Goal: Use online tool/utility: Utilize a website feature to perform a specific function

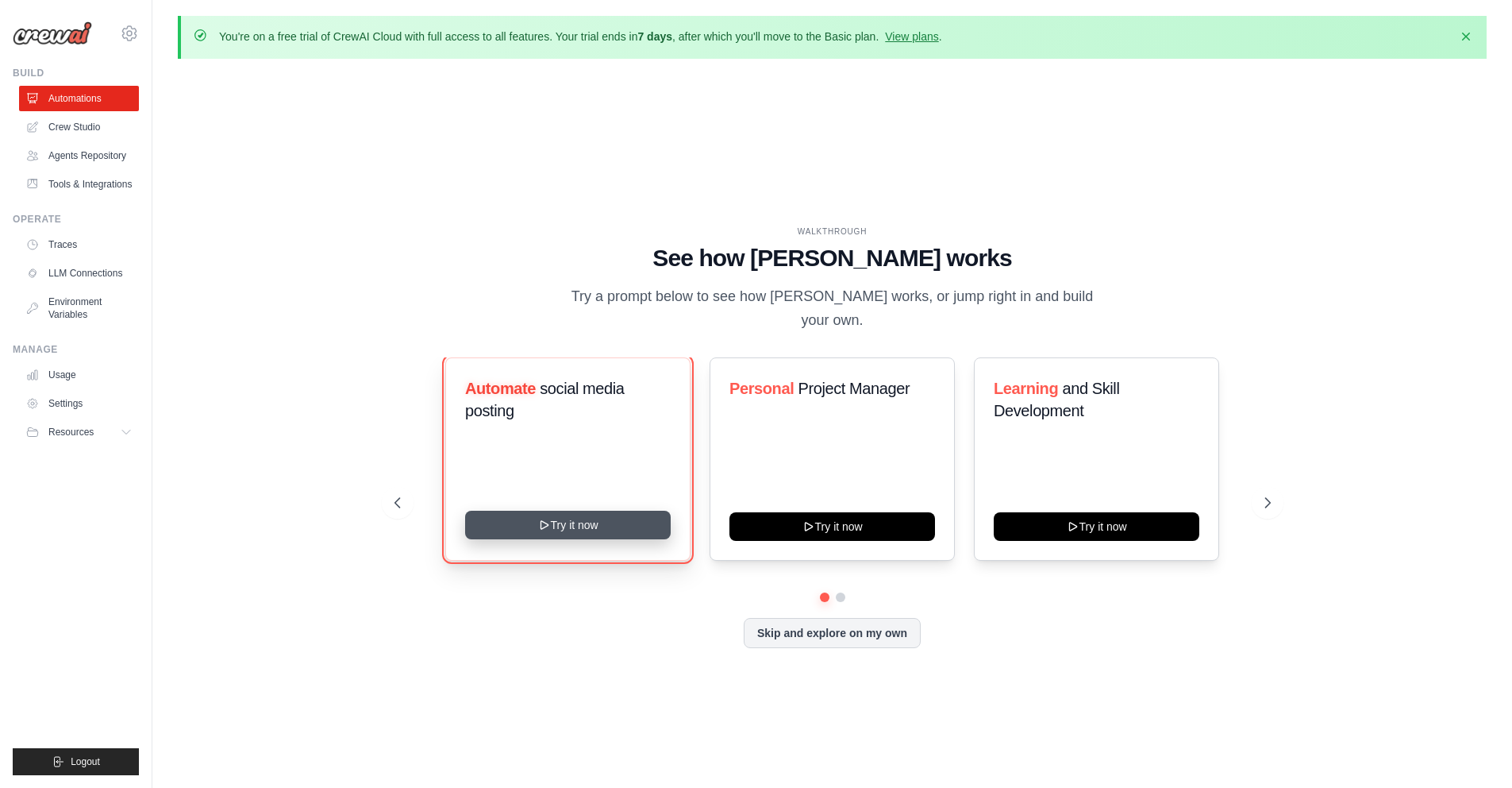
click at [558, 518] on button "Try it now" at bounding box center [568, 524] width 205 height 29
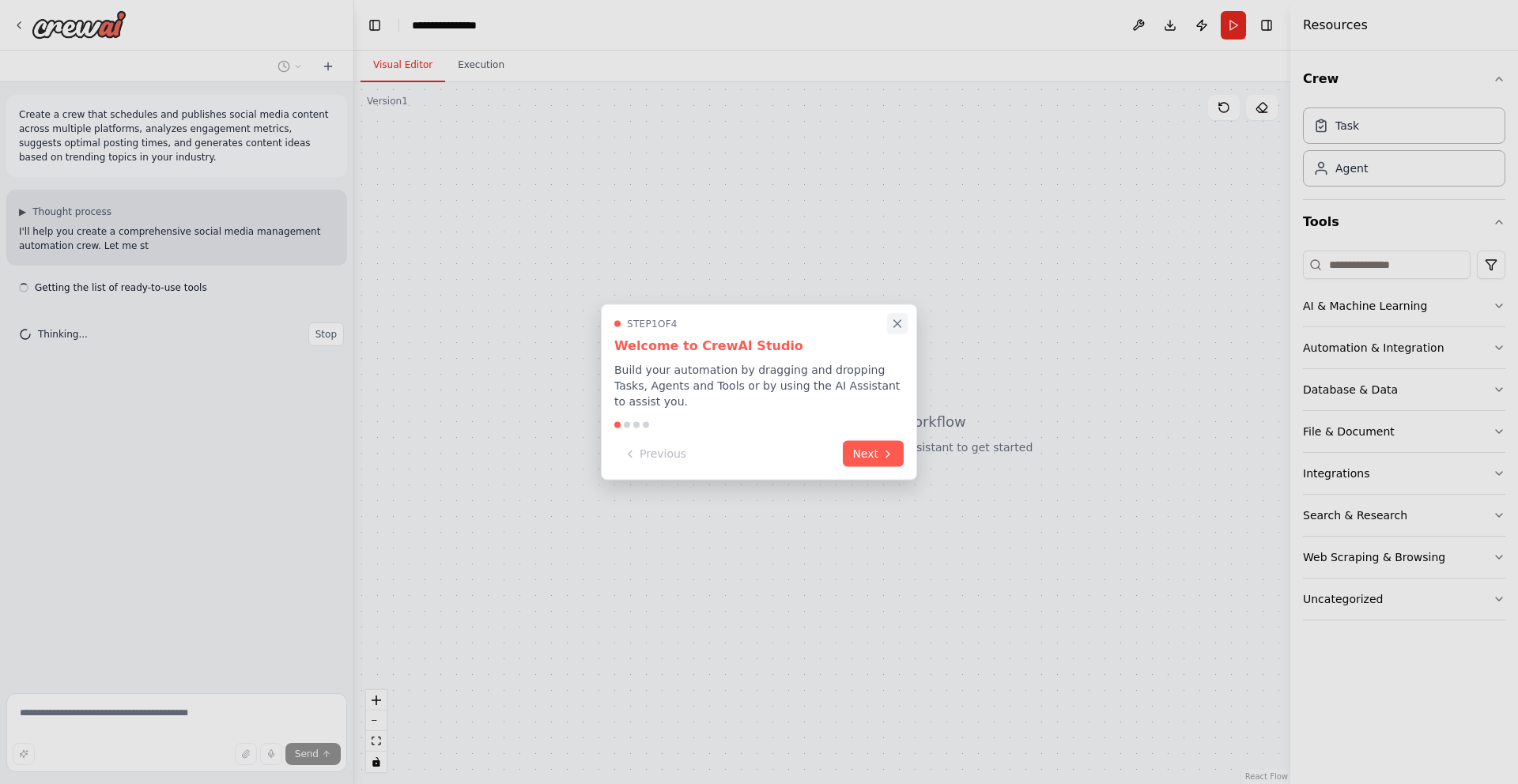
click at [896, 323] on icon "Close walkthrough" at bounding box center [896, 324] width 14 height 14
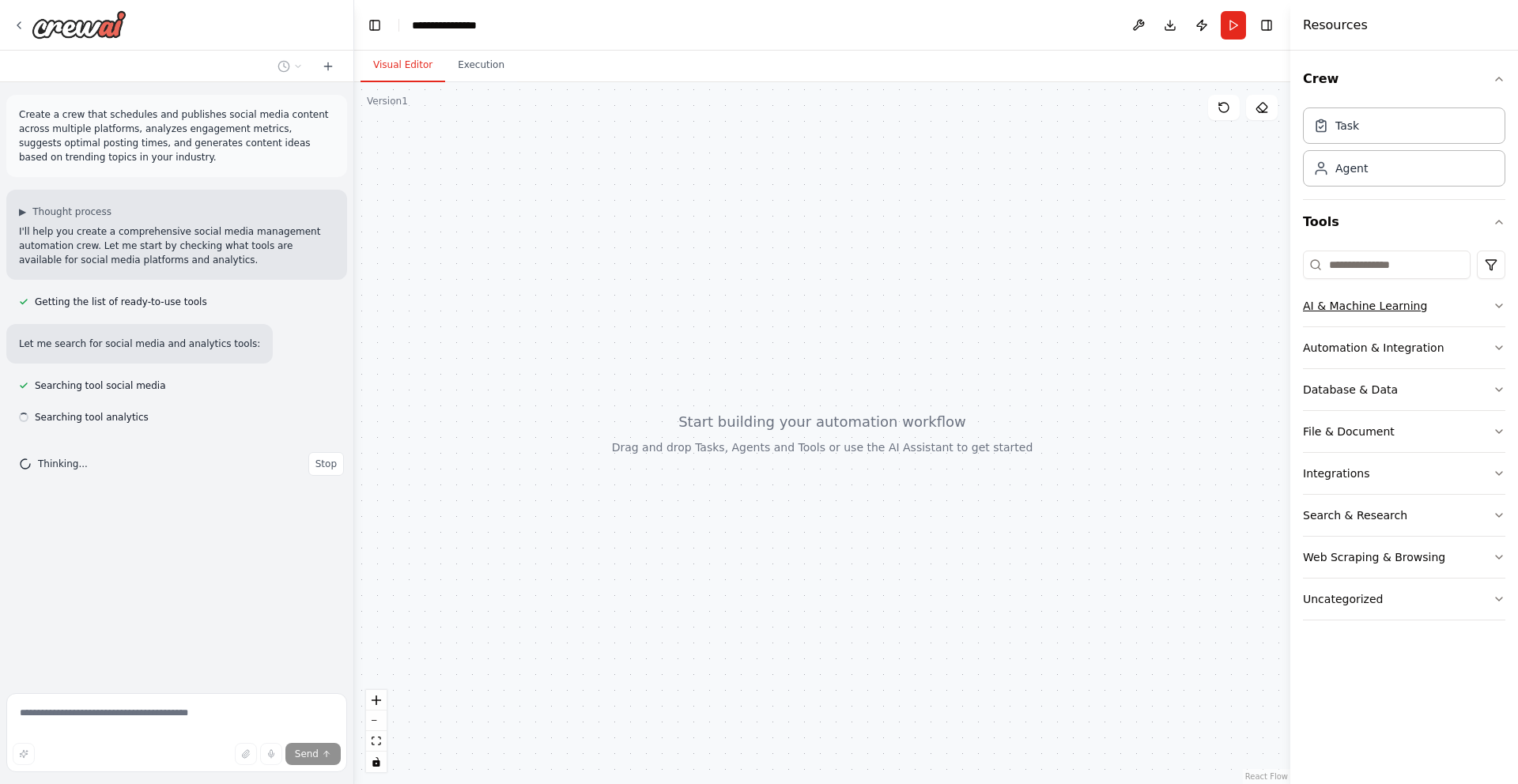
click at [1392, 311] on div "AI & Machine Learning" at bounding box center [1365, 305] width 124 height 16
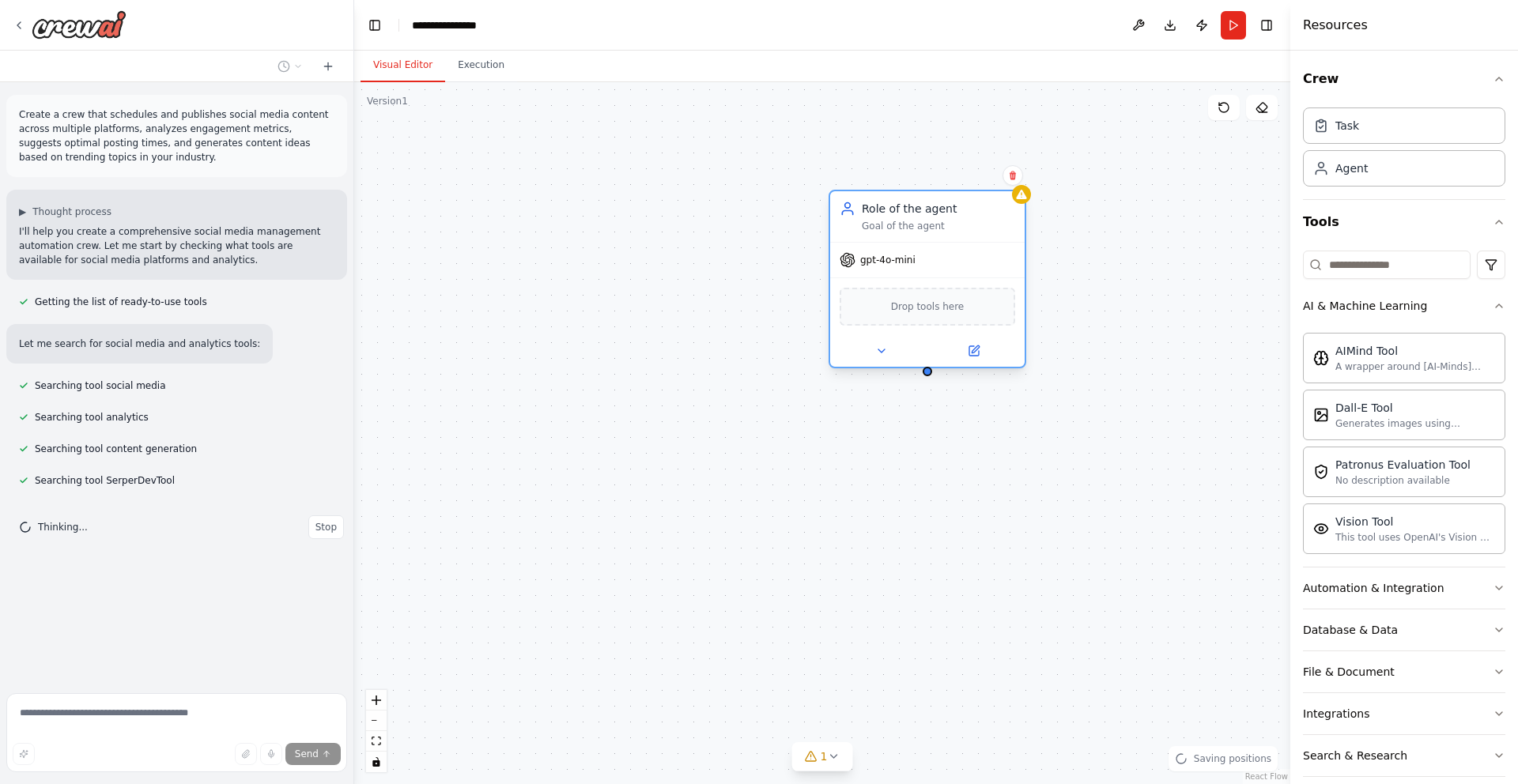
drag, startPoint x: 1140, startPoint y: 248, endPoint x: 802, endPoint y: 184, distance: 344.0
click at [862, 201] on div "Role of the agent Goal of the agent" at bounding box center [939, 217] width 154 height 32
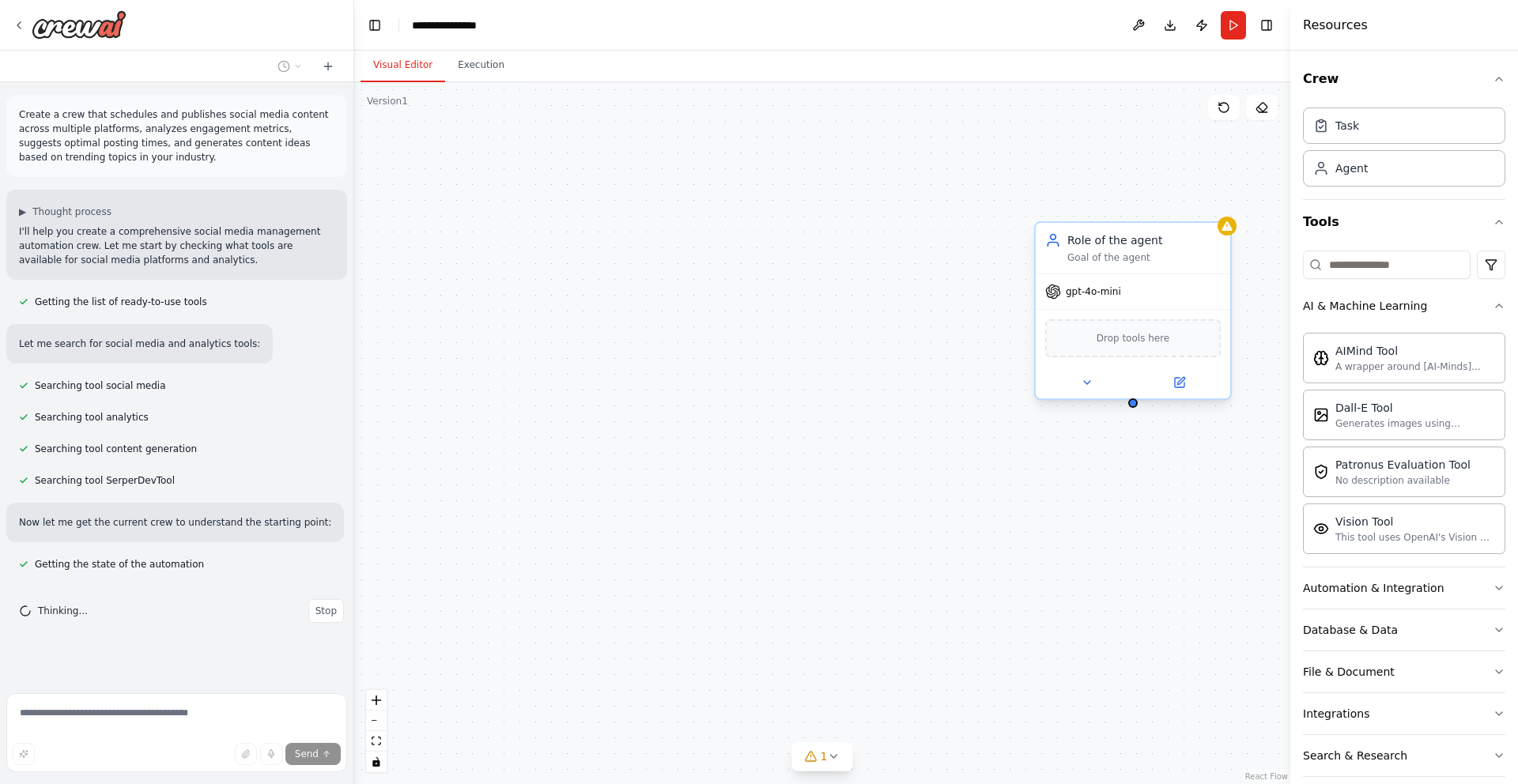
click at [1085, 291] on span "gpt-4o-mini" at bounding box center [1094, 291] width 56 height 12
click at [1064, 295] on div "gpt-4o-mini" at bounding box center [1083, 291] width 76 height 16
click at [1058, 293] on icon at bounding box center [1053, 291] width 14 height 14
click at [1058, 293] on icon at bounding box center [1053, 291] width 16 height 16
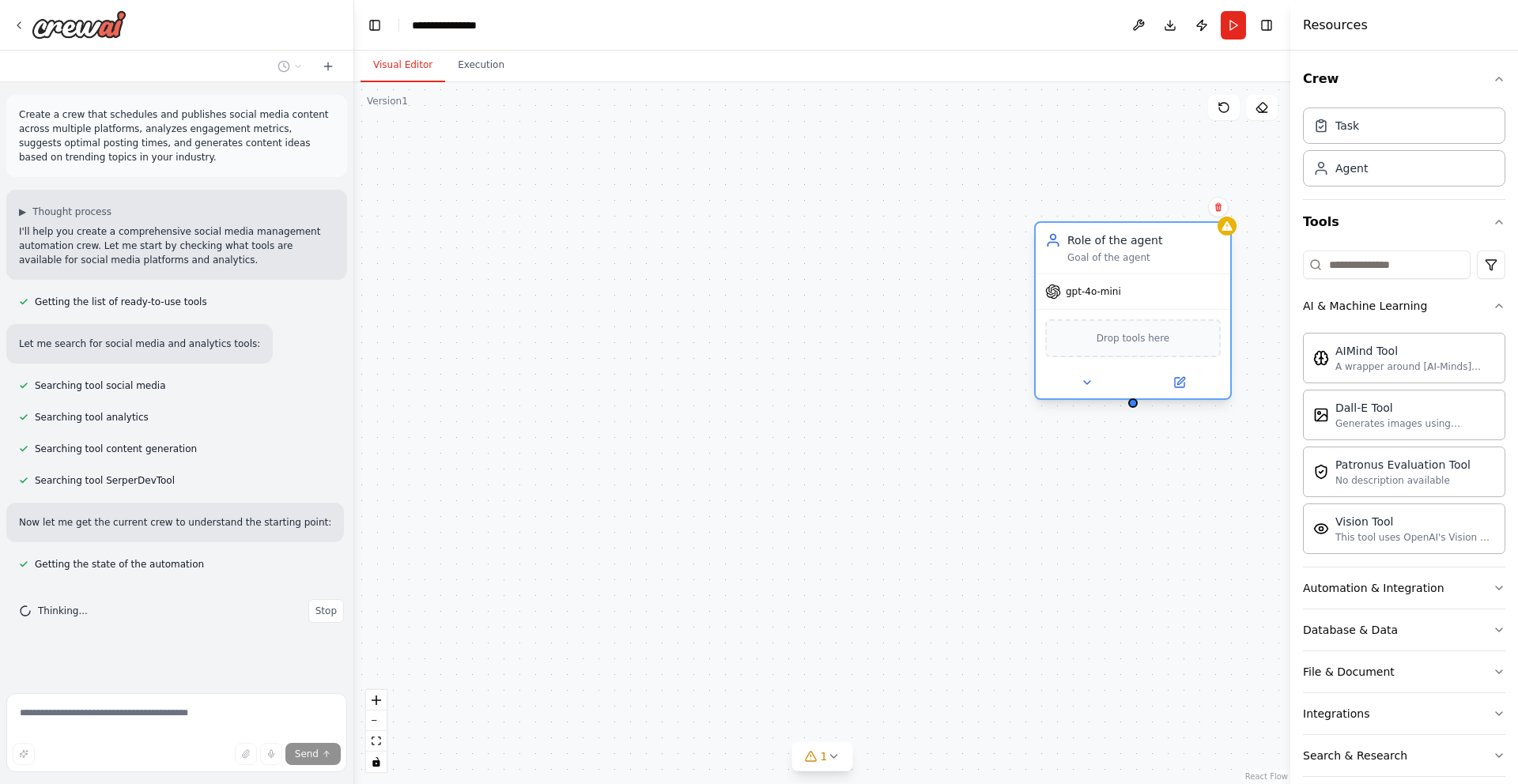
click at [1058, 293] on icon at bounding box center [1053, 291] width 16 height 16
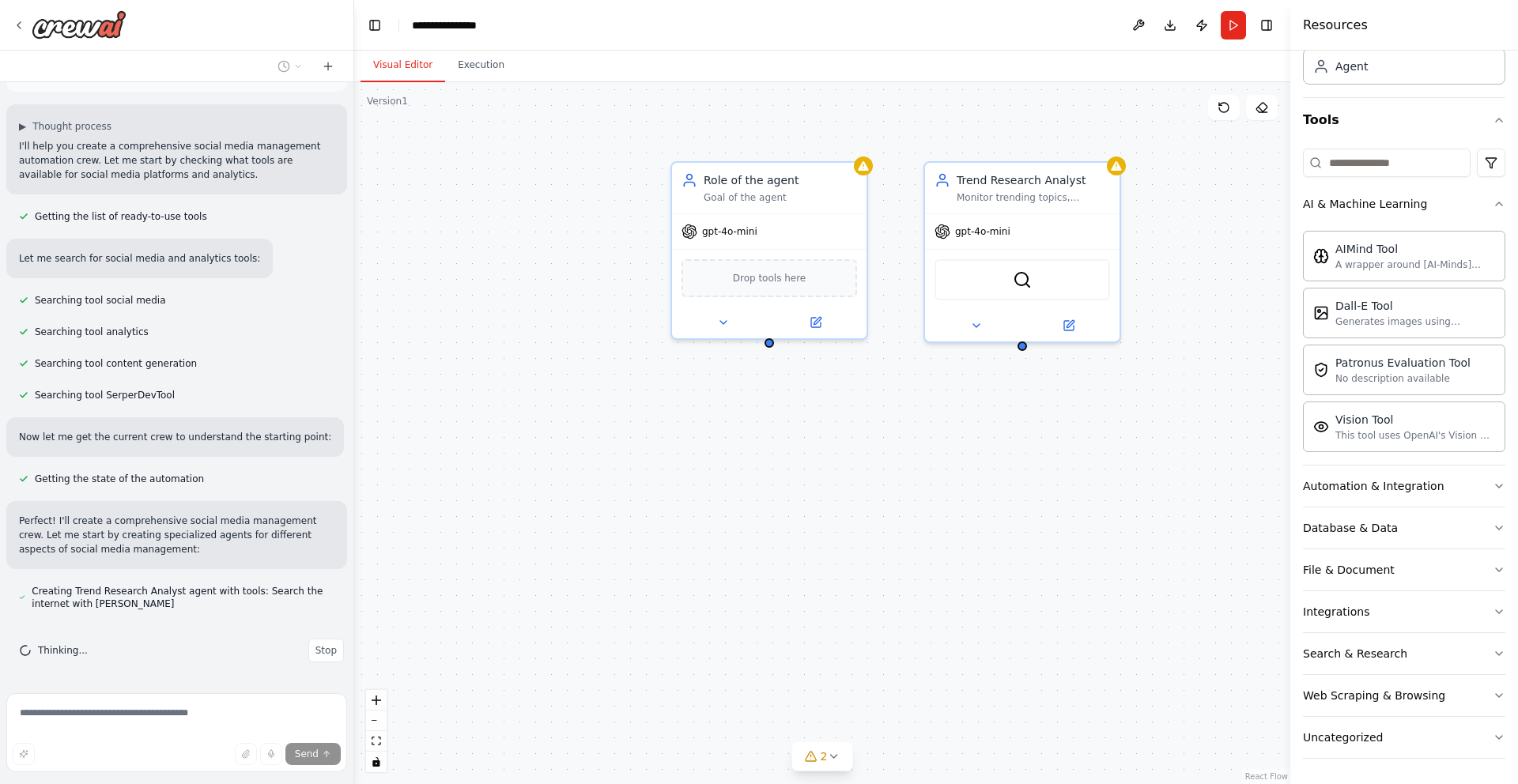
scroll to position [117, 0]
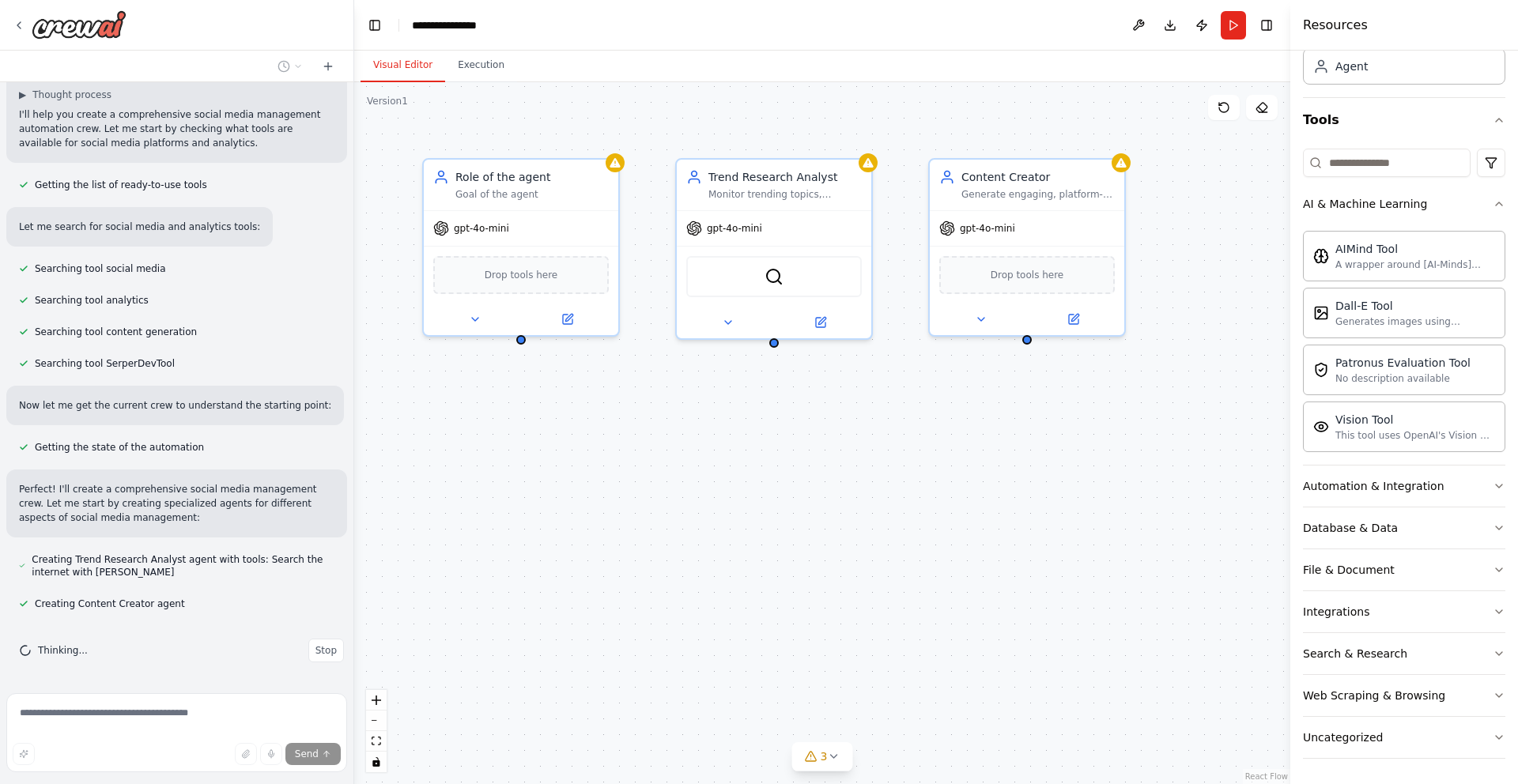
drag, startPoint x: 980, startPoint y: 461, endPoint x: 731, endPoint y: 459, distance: 249.0
click at [731, 459] on div "Role of the agent Goal of the agent gpt-4o-mini Drop tools here Trend Research …" at bounding box center [822, 433] width 936 height 701
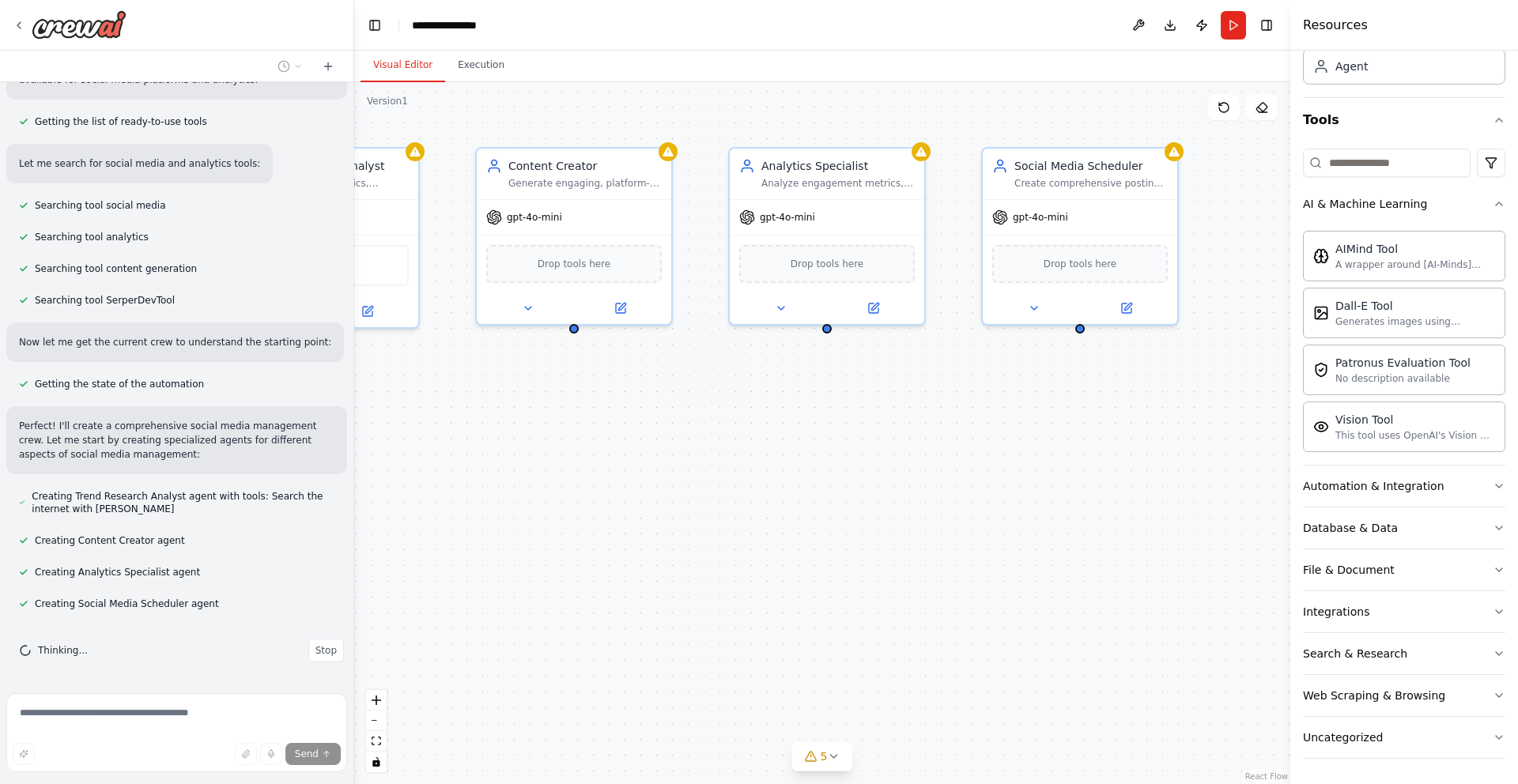
scroll to position [264, 0]
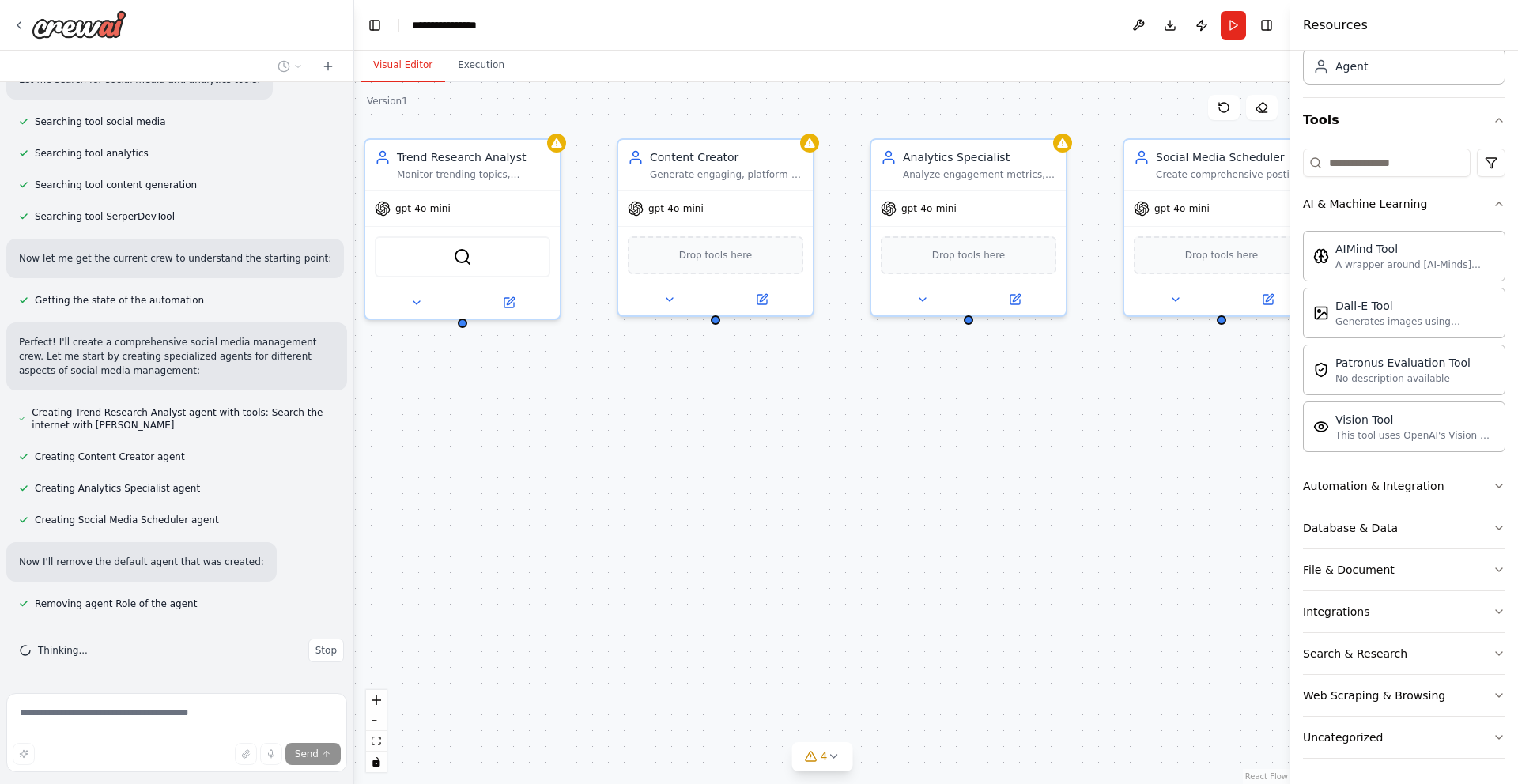
drag, startPoint x: 967, startPoint y: 484, endPoint x: 938, endPoint y: 464, distance: 35.2
click at [938, 464] on div "Trend Research Analyst Monitor trending topics, hashtags, and conversations rel…" at bounding box center [822, 433] width 936 height 701
